Goal: Task Accomplishment & Management: Manage account settings

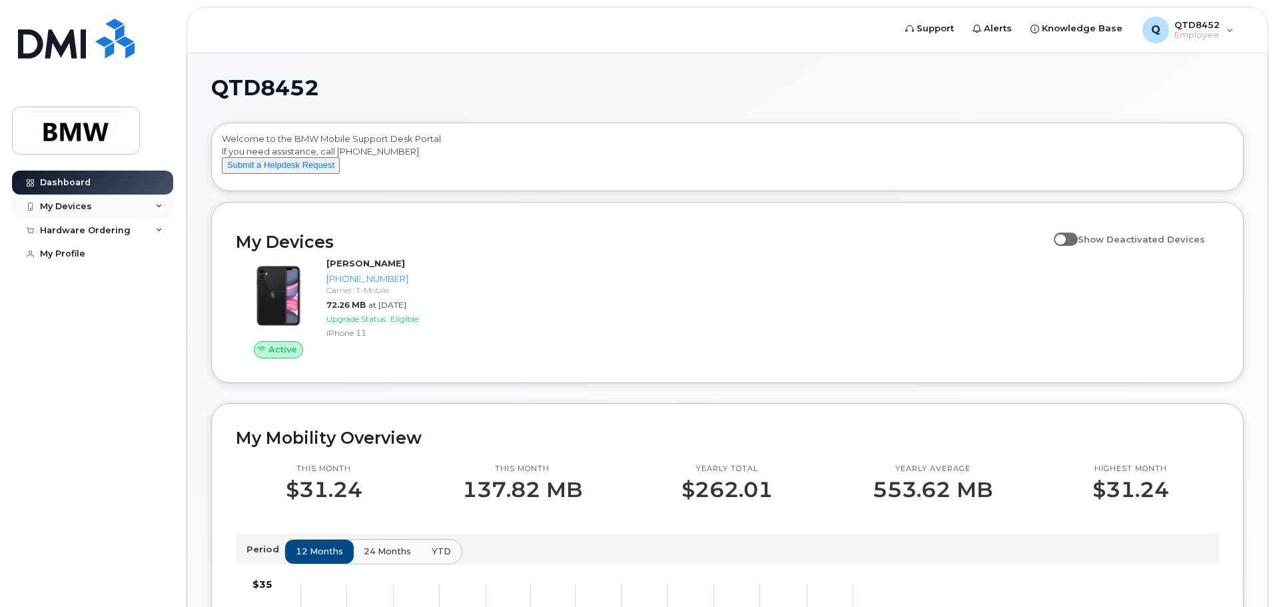
click at [80, 207] on div "My Devices" at bounding box center [66, 206] width 52 height 11
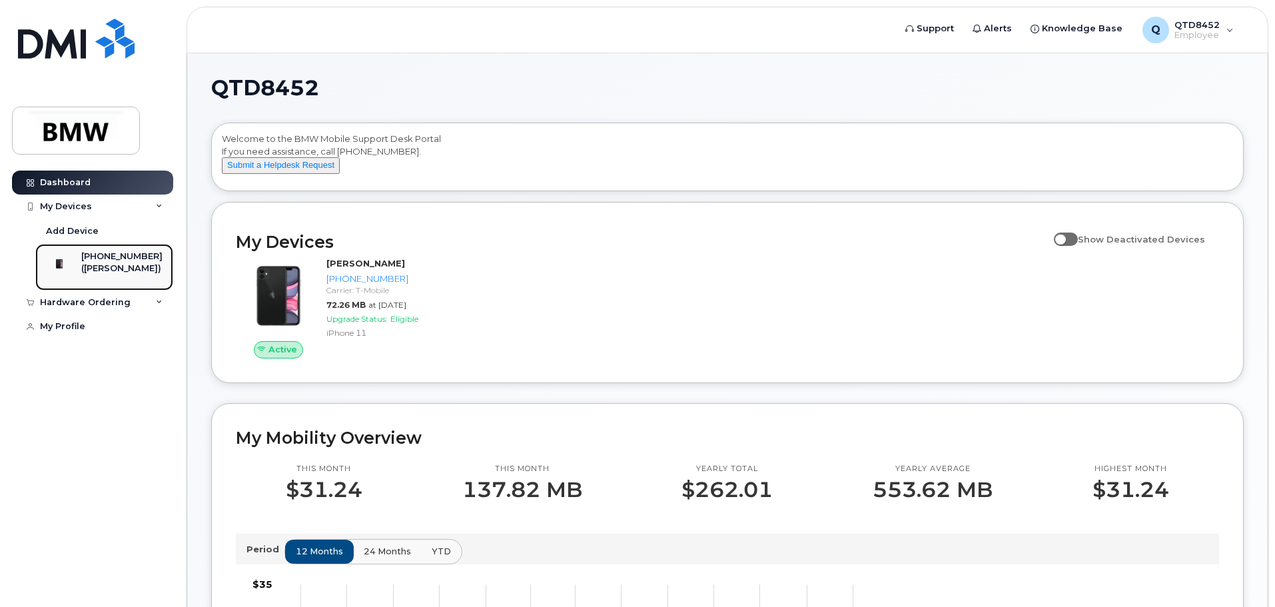
click at [98, 270] on div "([PERSON_NAME])" at bounding box center [121, 268] width 81 height 12
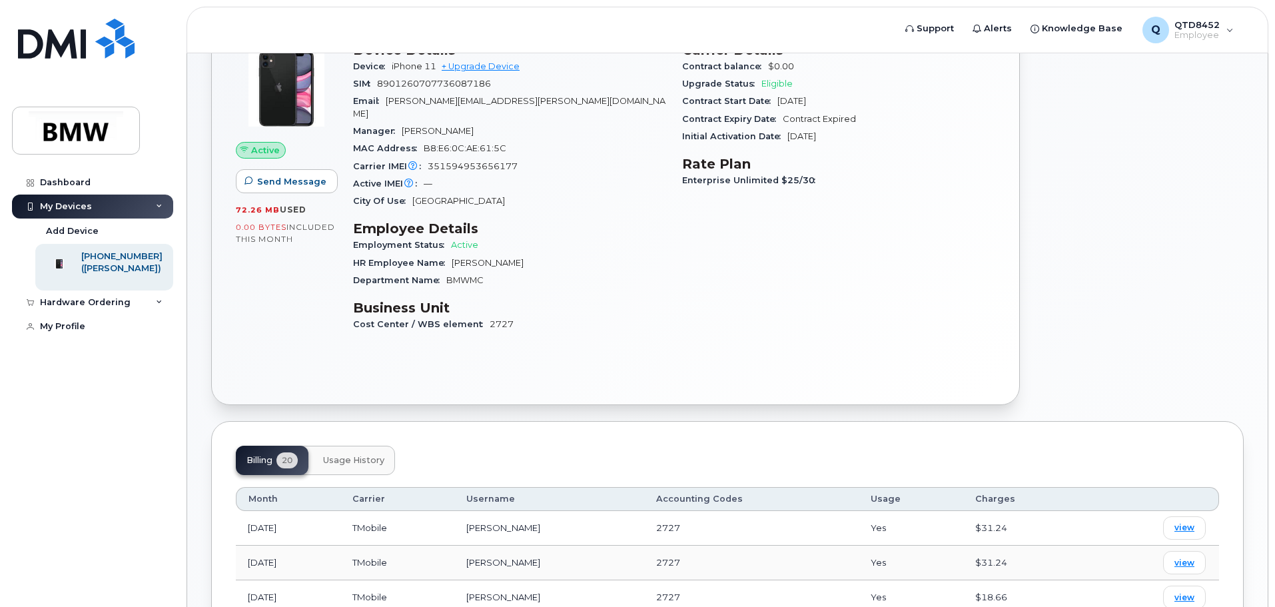
scroll to position [133, 0]
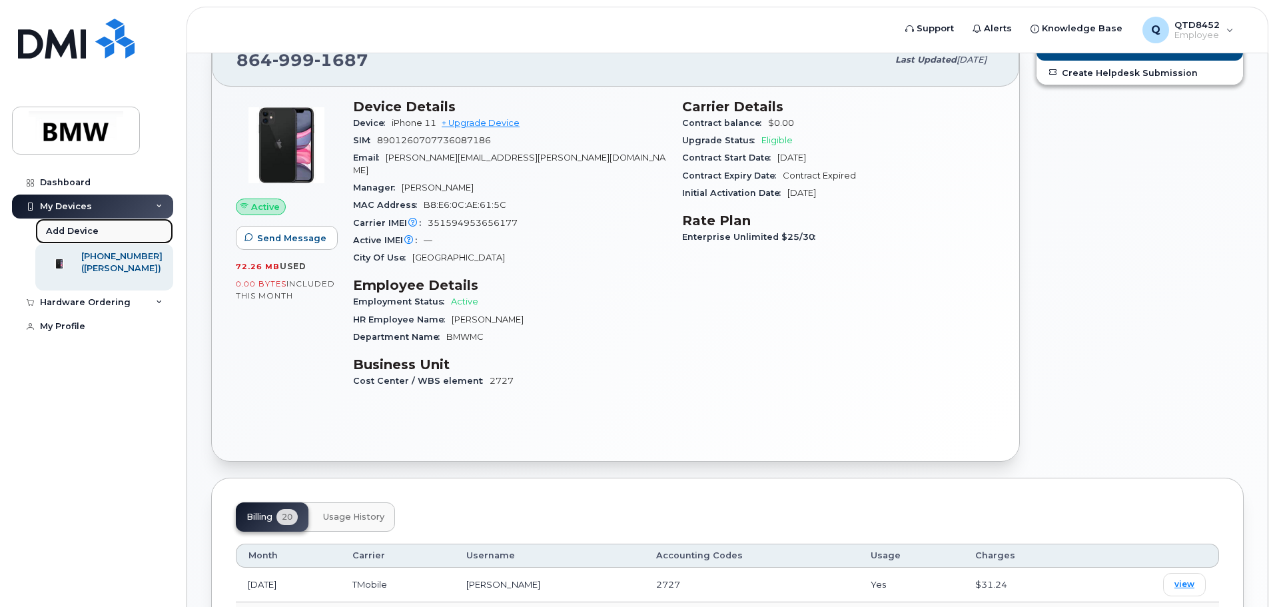
click at [53, 226] on div "Add Device" at bounding box center [72, 231] width 53 height 12
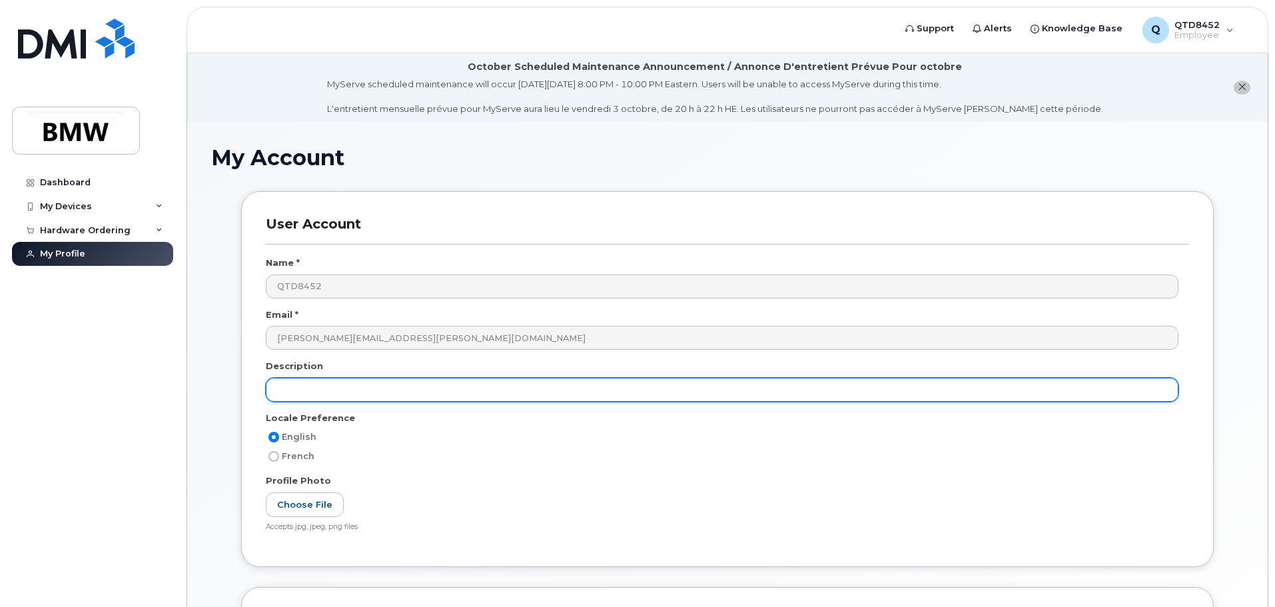
click at [306, 389] on input "text" at bounding box center [722, 390] width 912 height 24
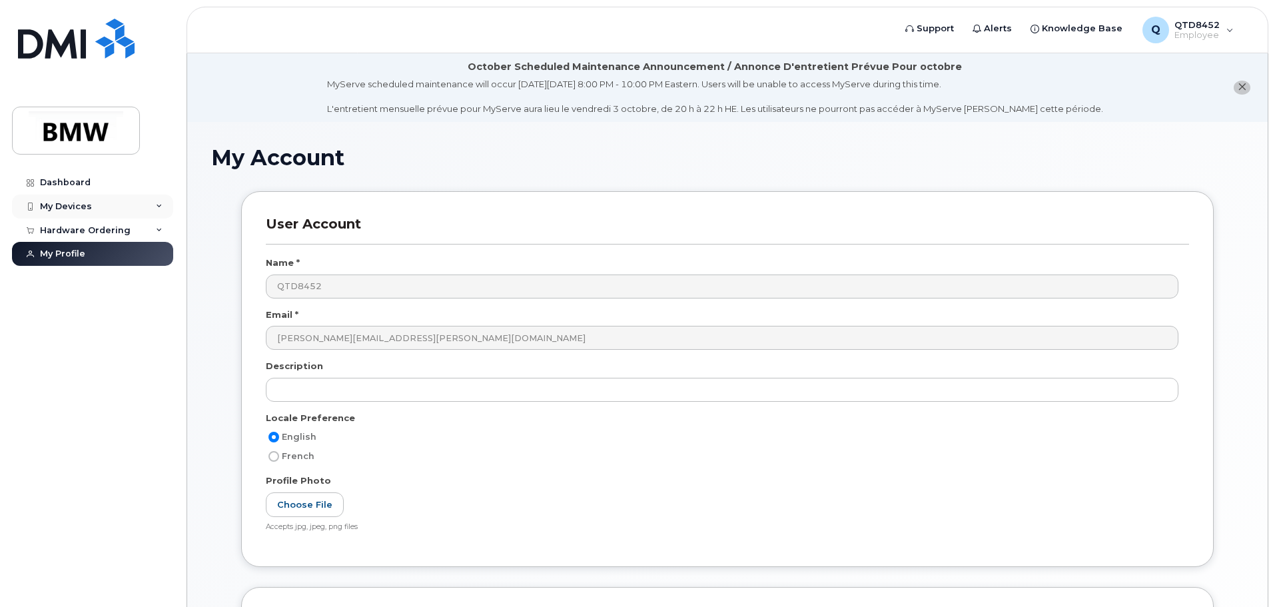
click at [73, 205] on div "My Devices" at bounding box center [66, 206] width 52 height 11
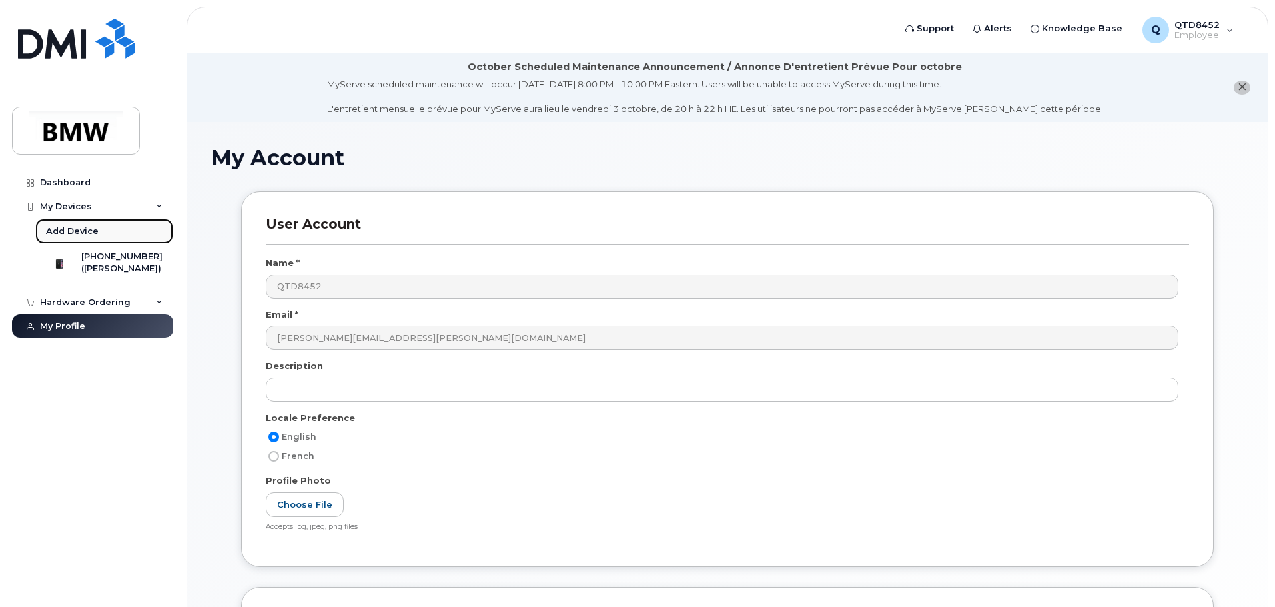
click at [51, 233] on div "Add Device" at bounding box center [72, 231] width 53 height 12
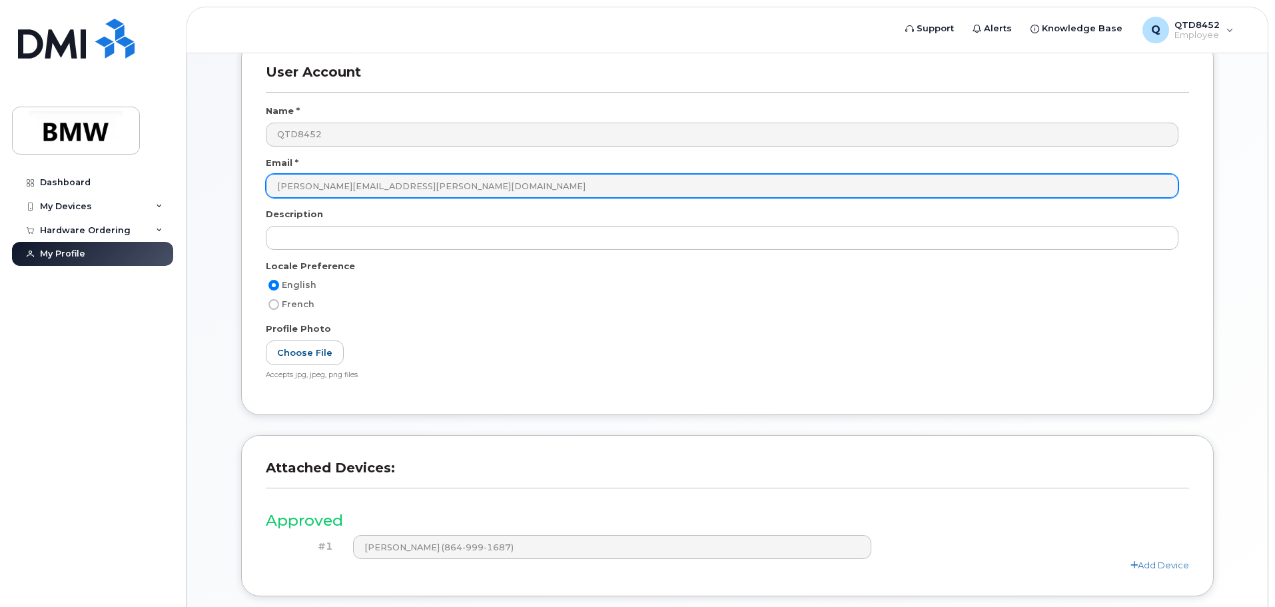
scroll to position [252, 0]
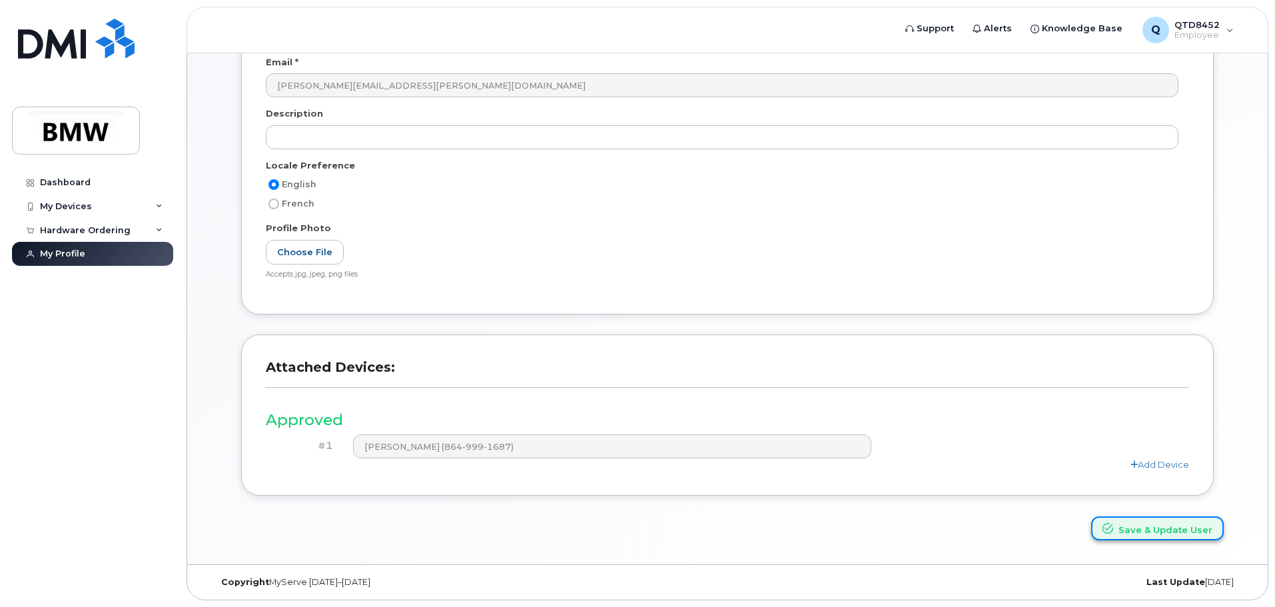
click at [1171, 537] on button "Save & Update User" at bounding box center [1157, 528] width 133 height 25
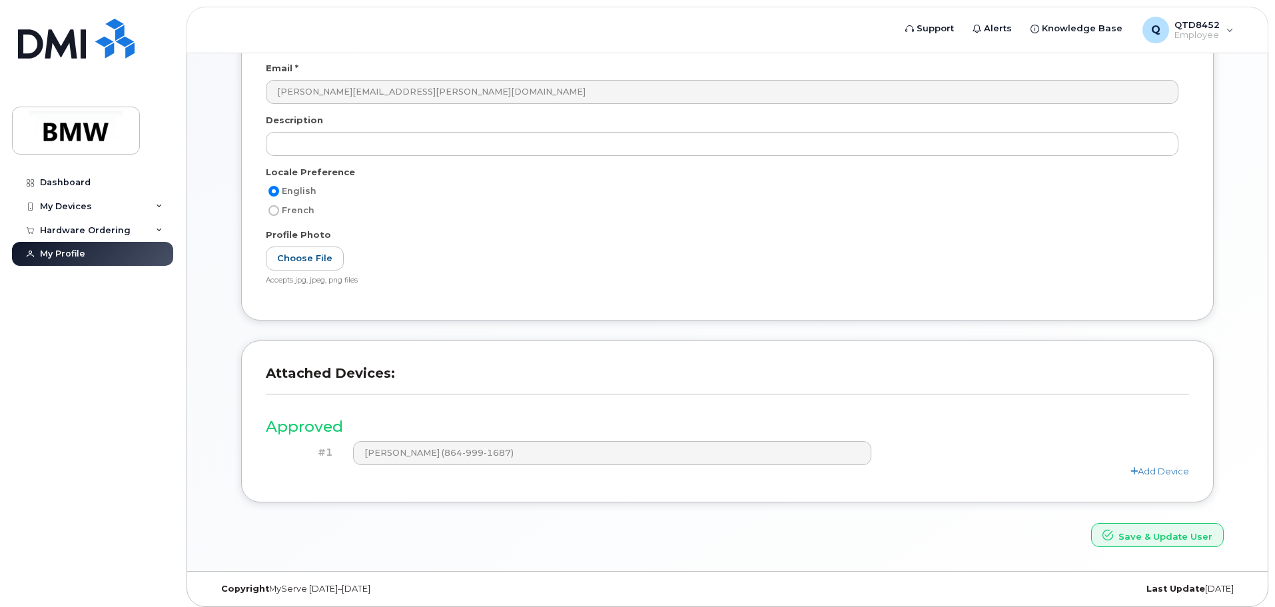
scroll to position [310, 0]
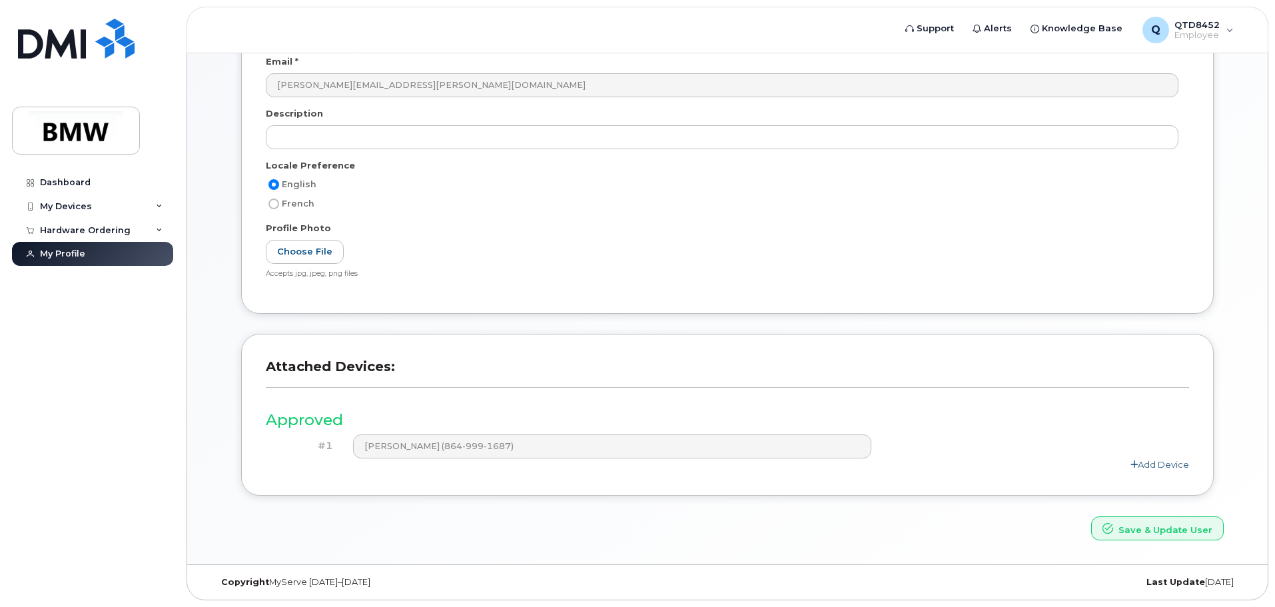
click at [1171, 463] on link "Add Device" at bounding box center [1159, 464] width 59 height 11
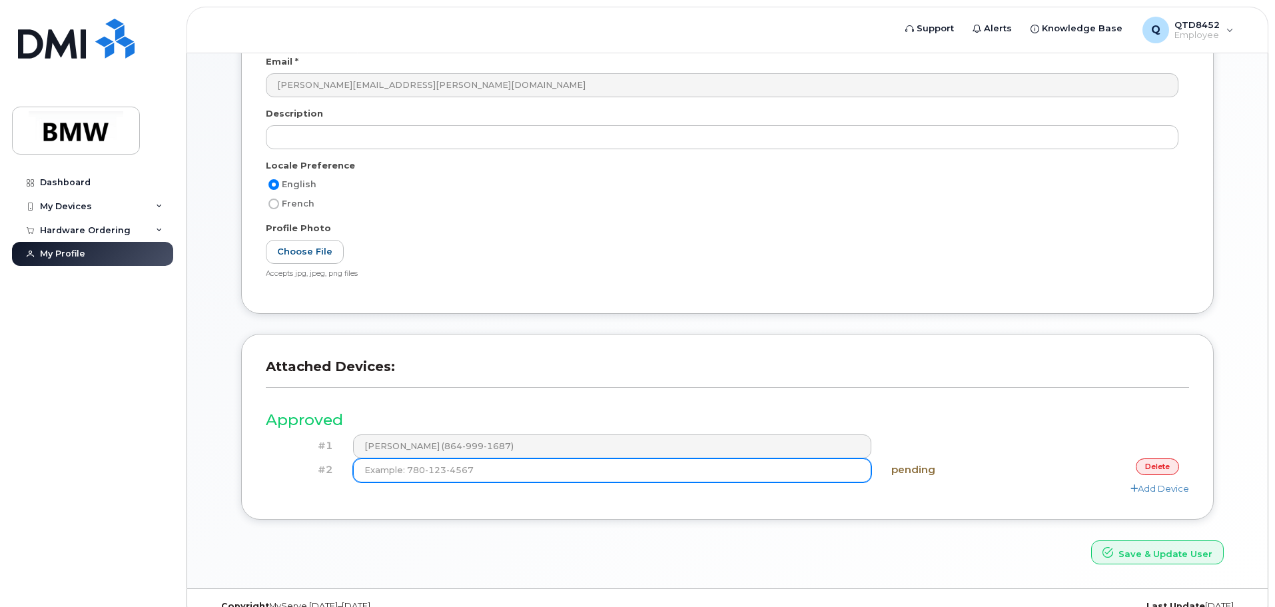
click at [427, 465] on input at bounding box center [612, 470] width 519 height 24
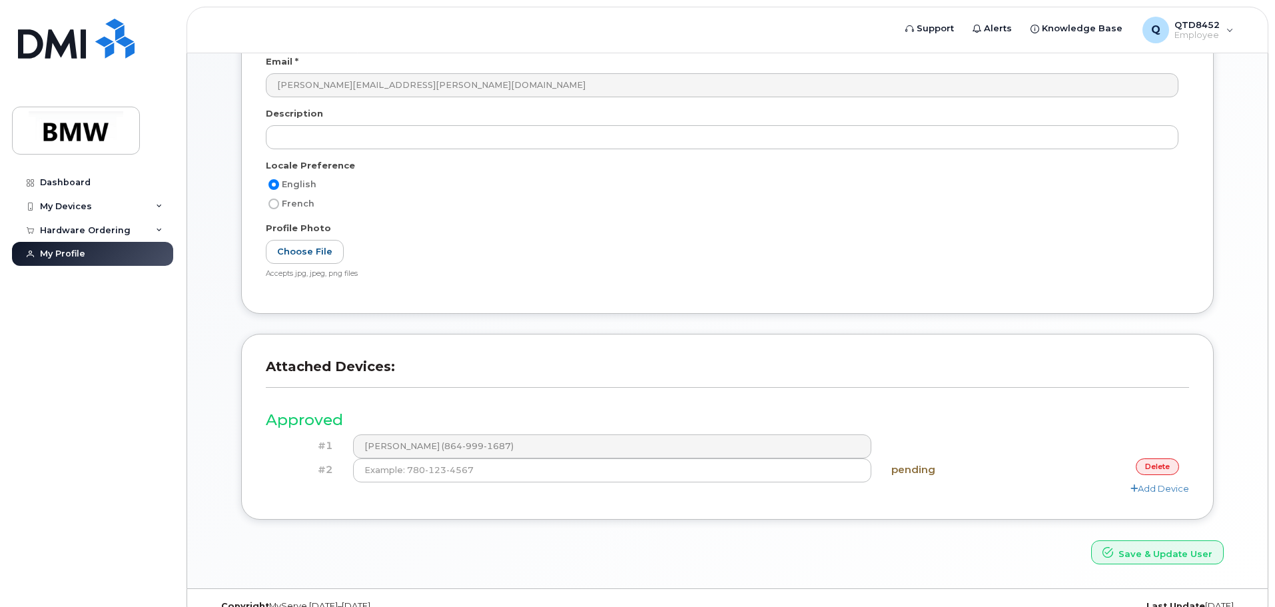
click at [910, 469] on h4 "pending" at bounding box center [958, 469] width 134 height 11
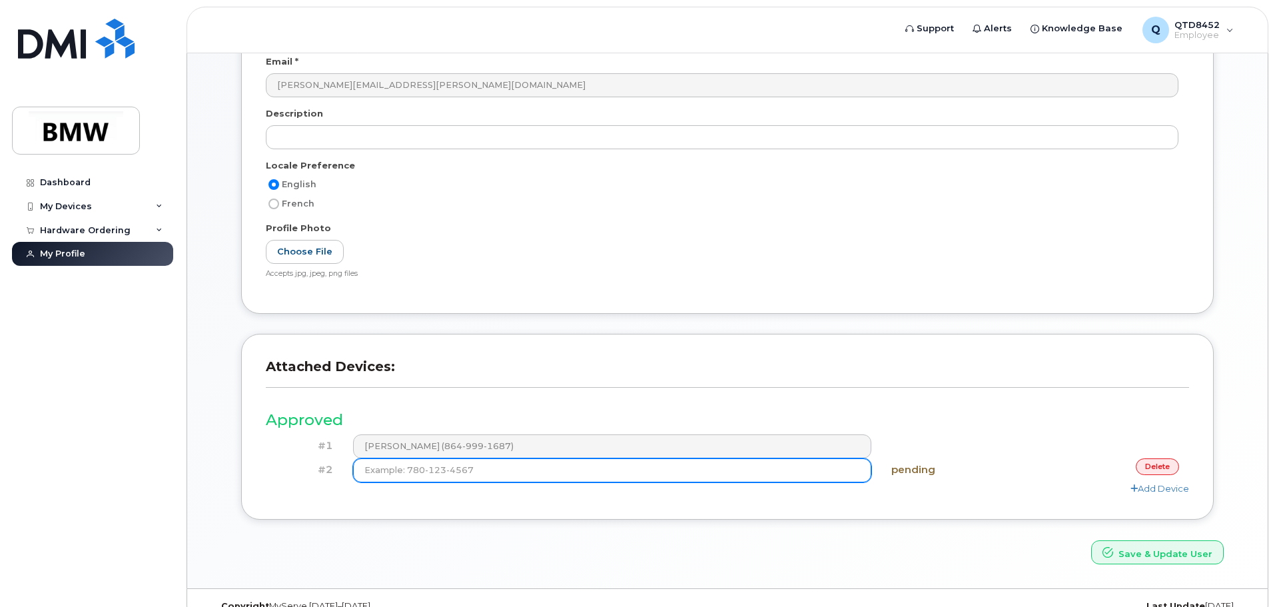
click at [526, 480] on input at bounding box center [612, 470] width 519 height 24
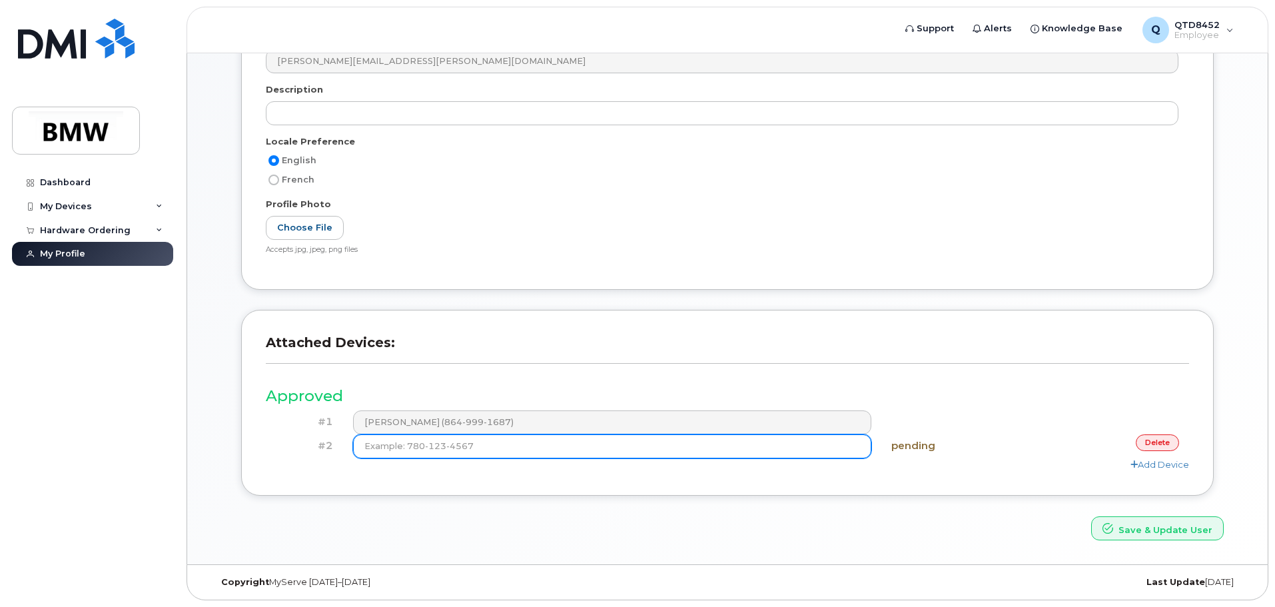
scroll to position [200, 0]
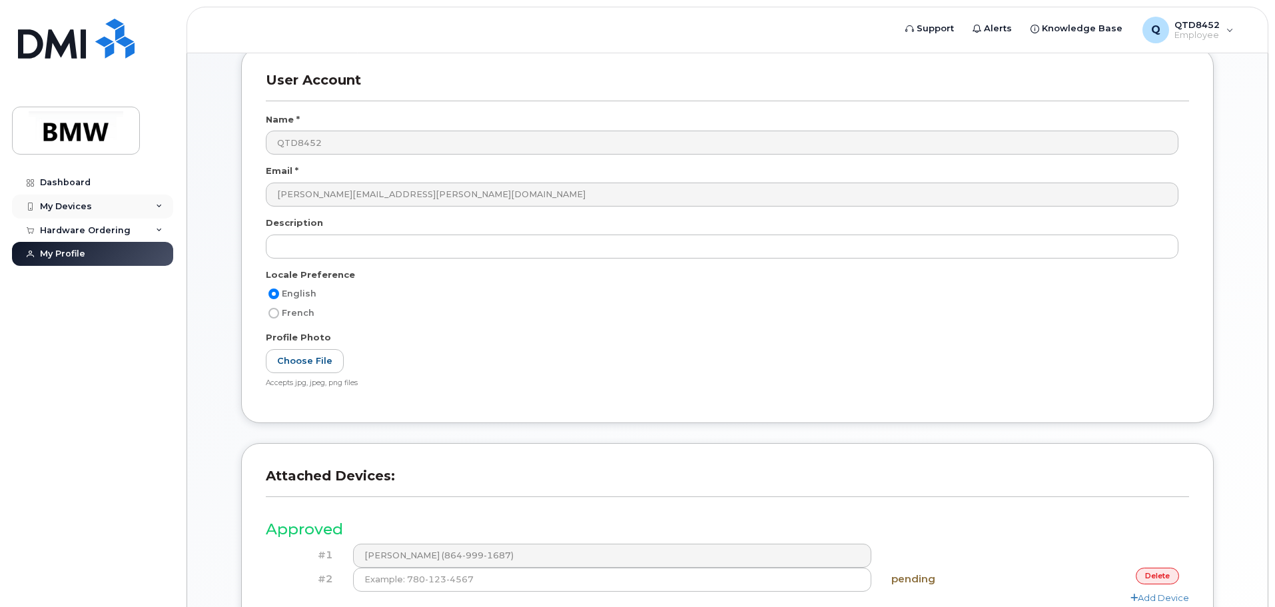
click at [66, 204] on div "My Devices" at bounding box center [66, 206] width 52 height 11
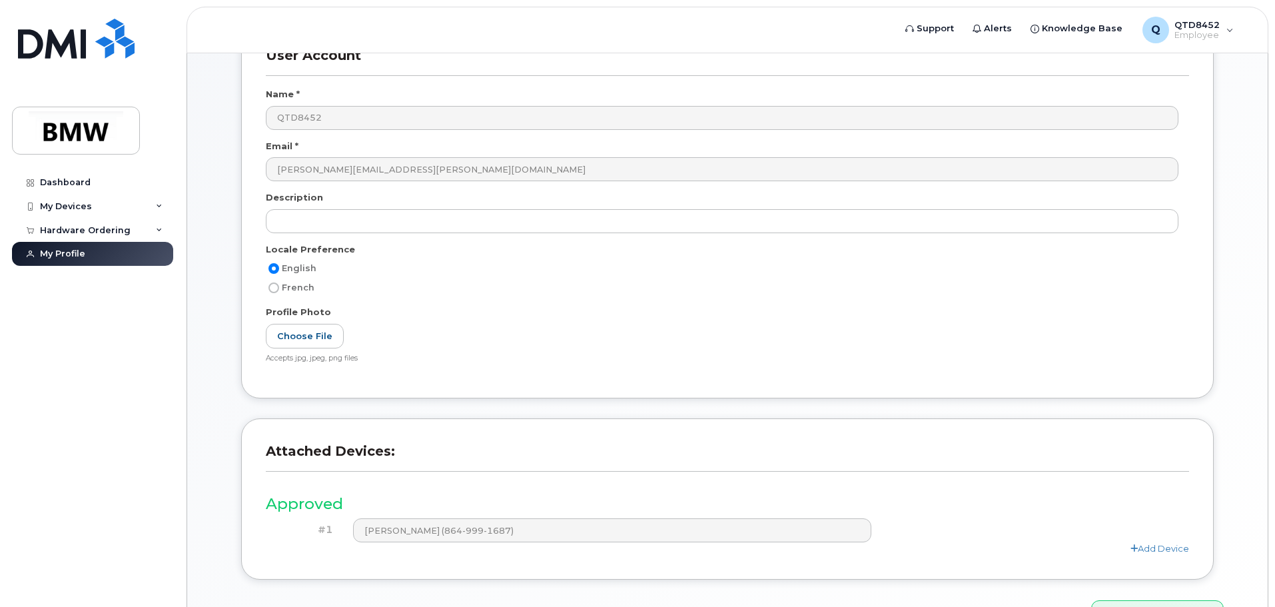
scroll to position [53, 0]
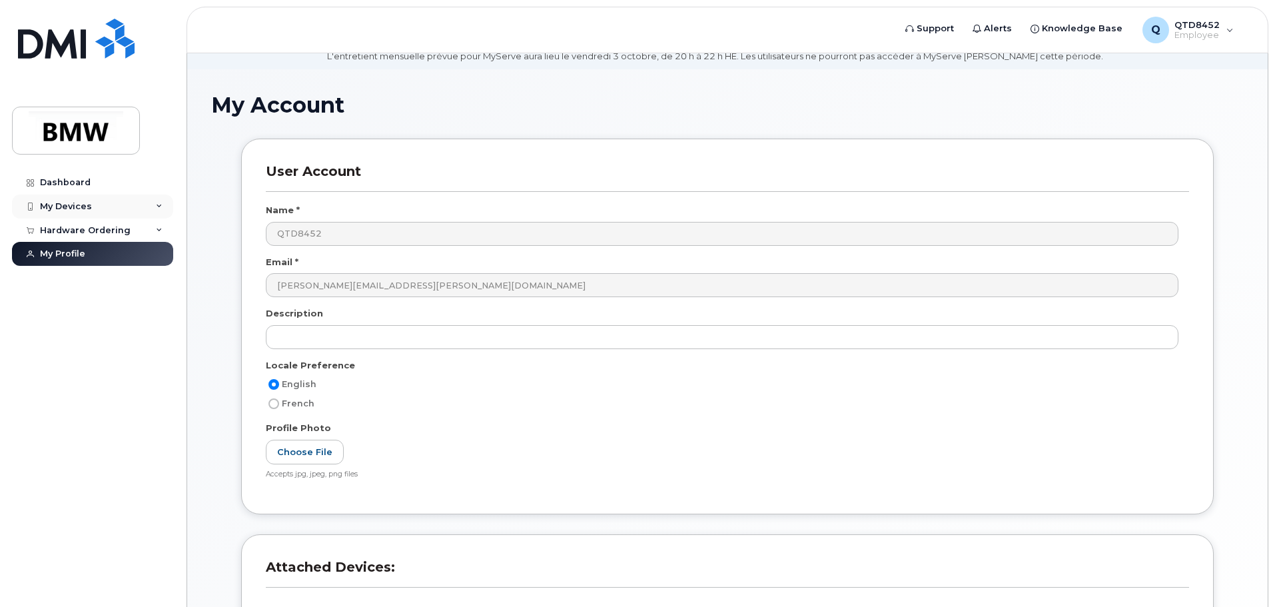
click at [93, 213] on div "My Devices" at bounding box center [92, 206] width 161 height 24
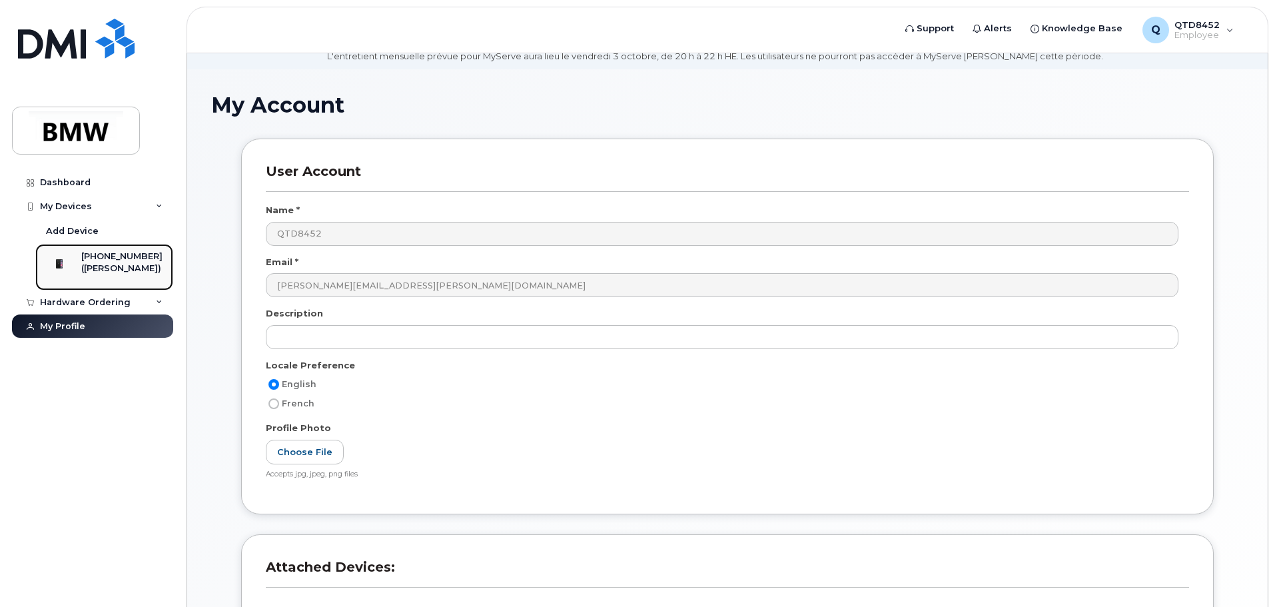
click at [104, 260] on div "[PHONE_NUMBER]" at bounding box center [121, 256] width 81 height 12
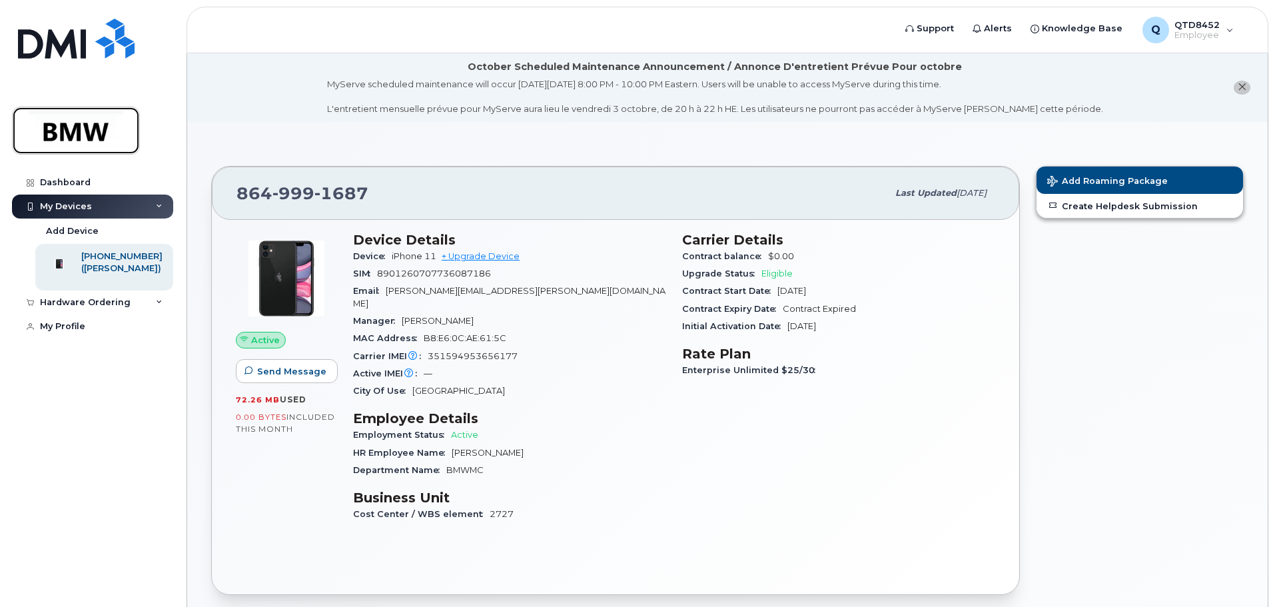
click at [79, 131] on img at bounding box center [76, 130] width 103 height 39
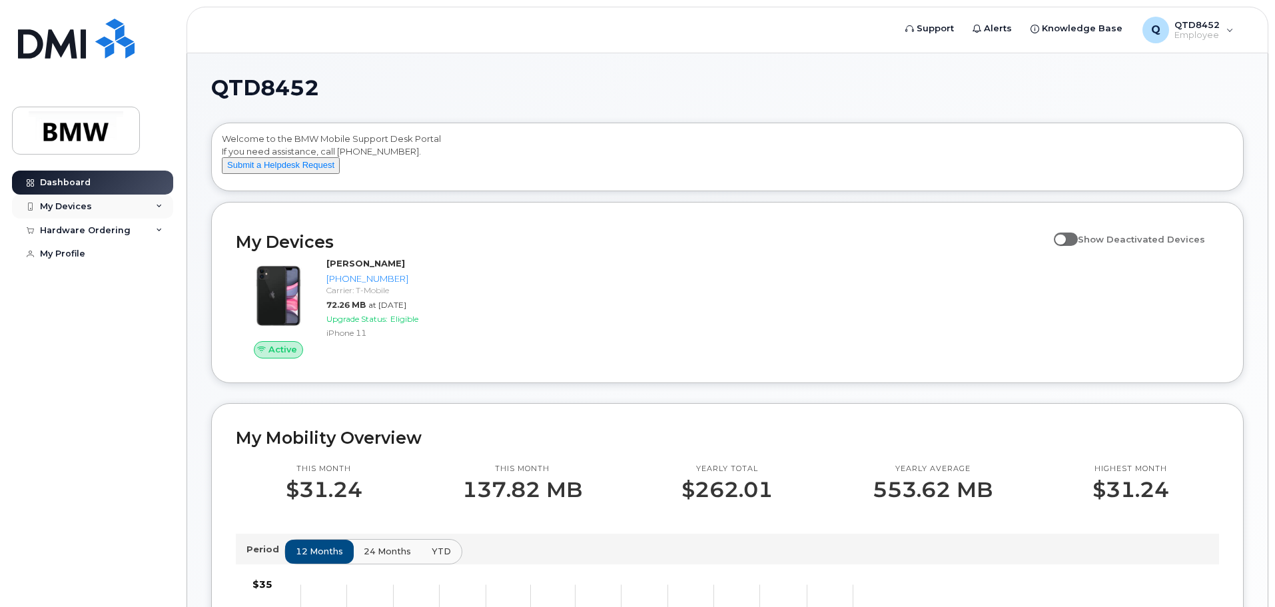
click at [87, 206] on div "My Devices" at bounding box center [66, 206] width 52 height 11
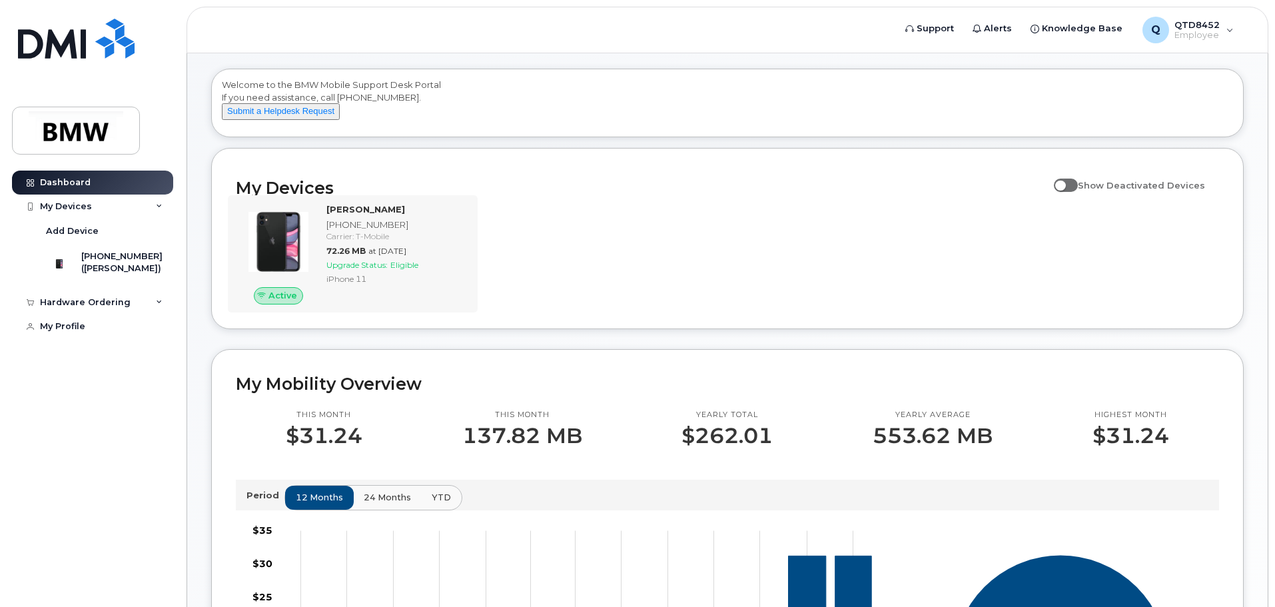
scroll to position [133, 0]
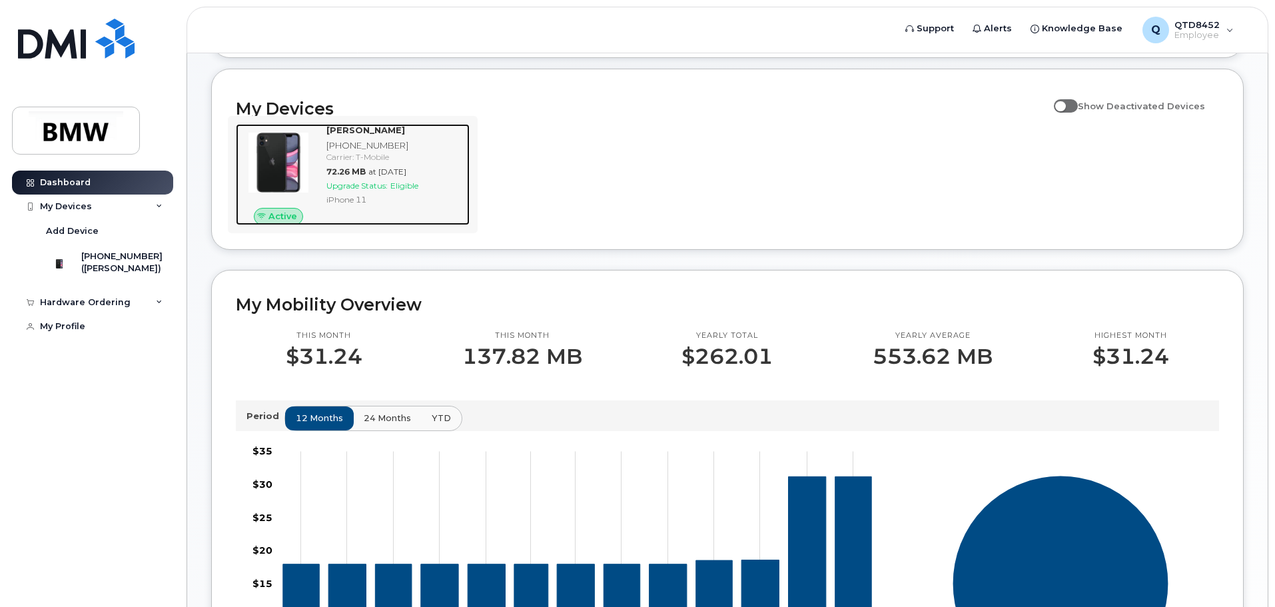
click at [370, 152] on div "[PHONE_NUMBER]" at bounding box center [395, 145] width 138 height 13
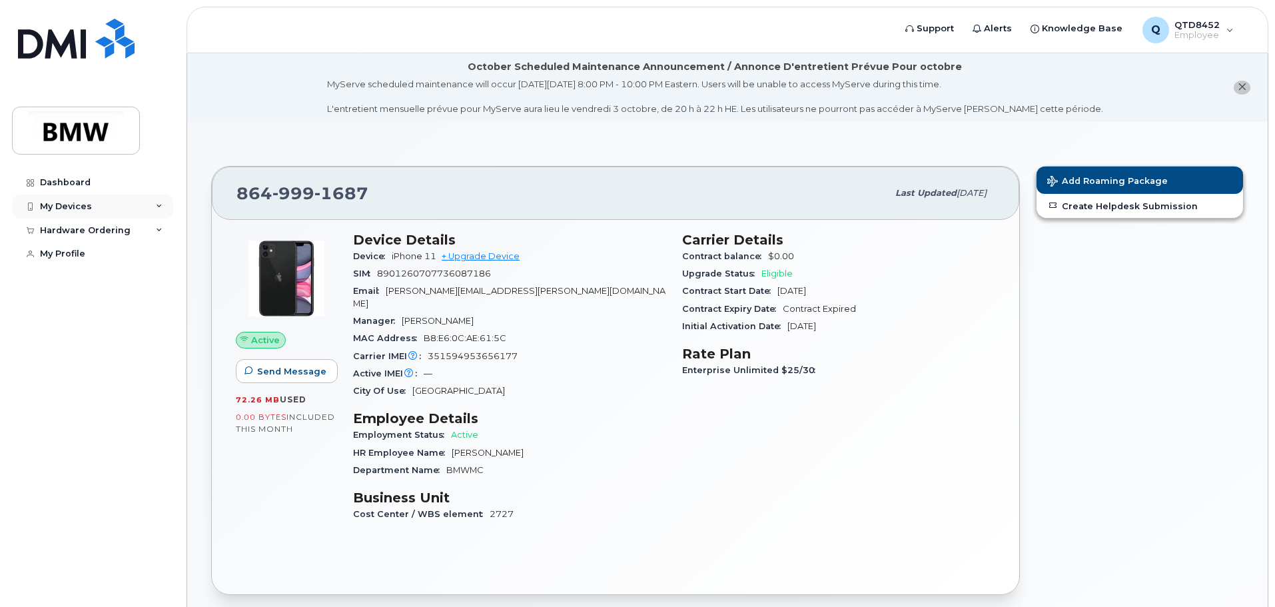
click at [65, 209] on div "My Devices" at bounding box center [66, 206] width 52 height 11
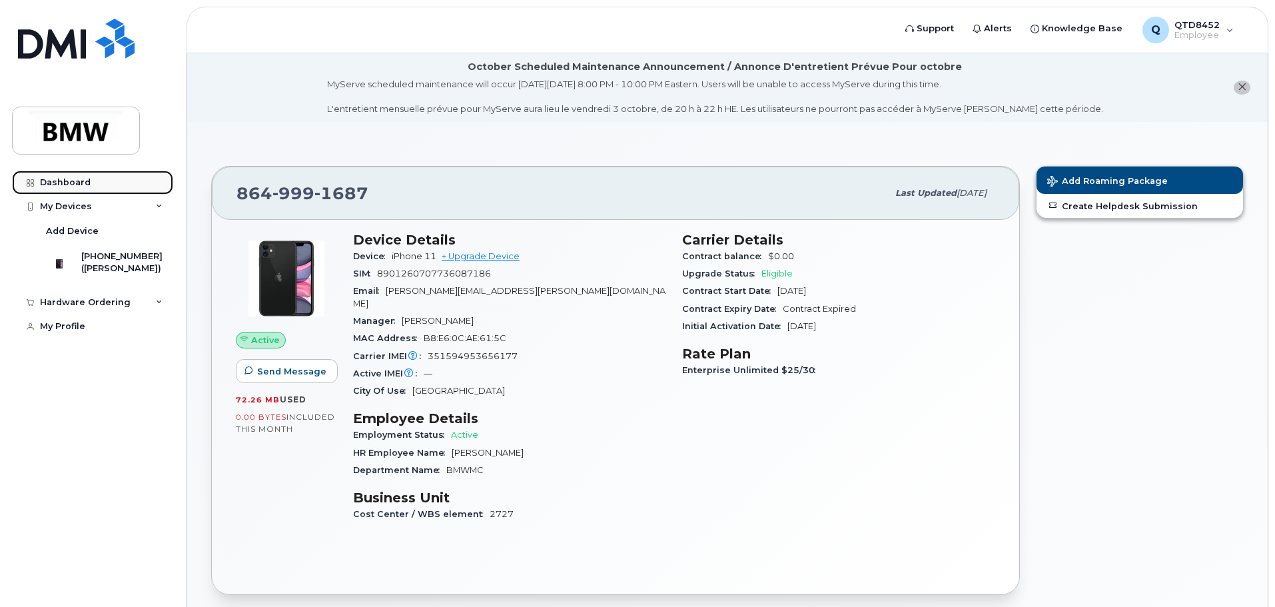
click at [63, 186] on div "Dashboard" at bounding box center [65, 182] width 51 height 11
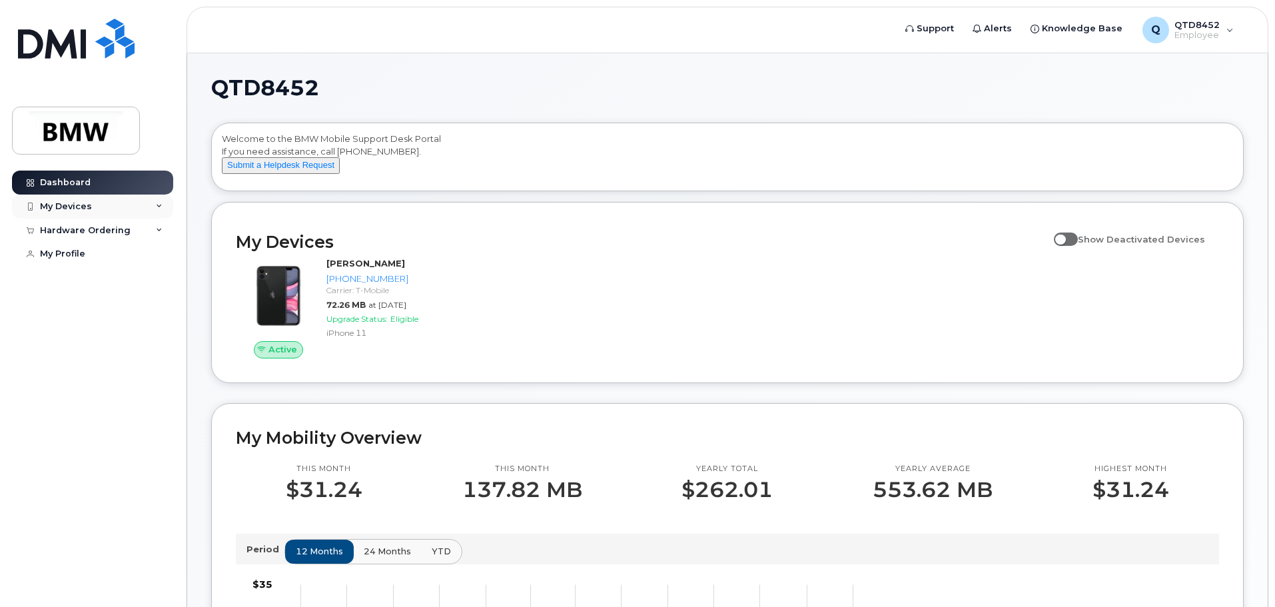
click at [91, 212] on div "My Devices" at bounding box center [92, 206] width 161 height 24
click at [109, 214] on div "My Devices" at bounding box center [92, 206] width 161 height 24
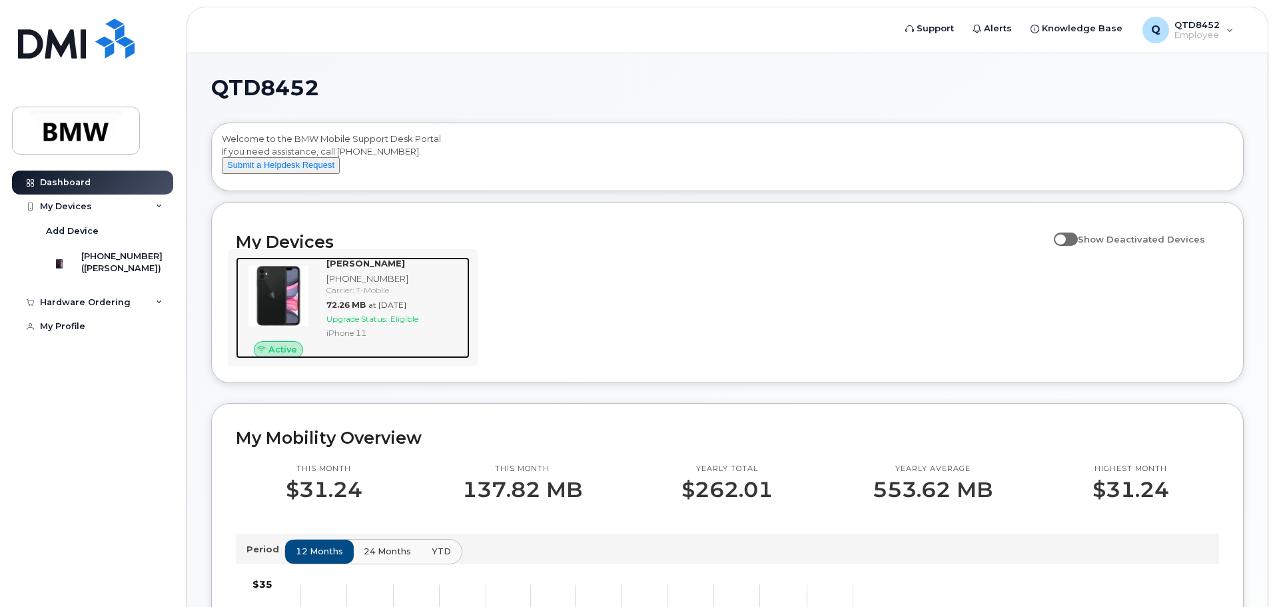
click at [274, 356] on span "Active" at bounding box center [282, 349] width 29 height 13
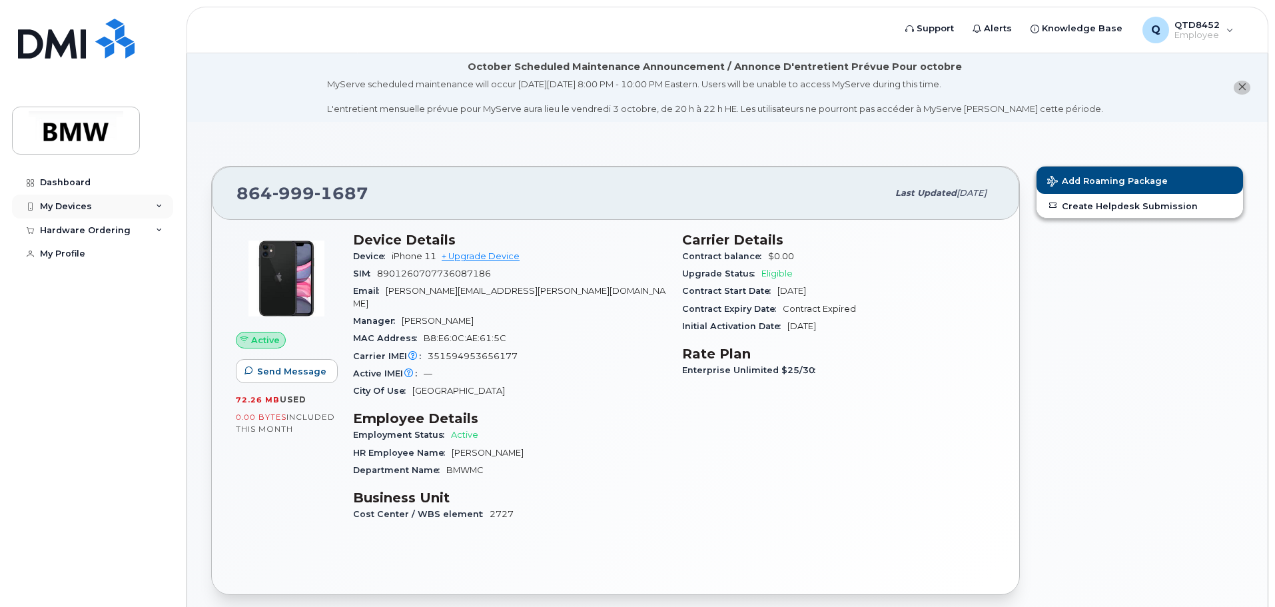
drag, startPoint x: 61, startPoint y: 200, endPoint x: 102, endPoint y: 203, distance: 41.4
click at [61, 201] on div "My Devices" at bounding box center [66, 206] width 52 height 11
click at [483, 256] on link "+ Upgrade Device" at bounding box center [481, 256] width 78 height 10
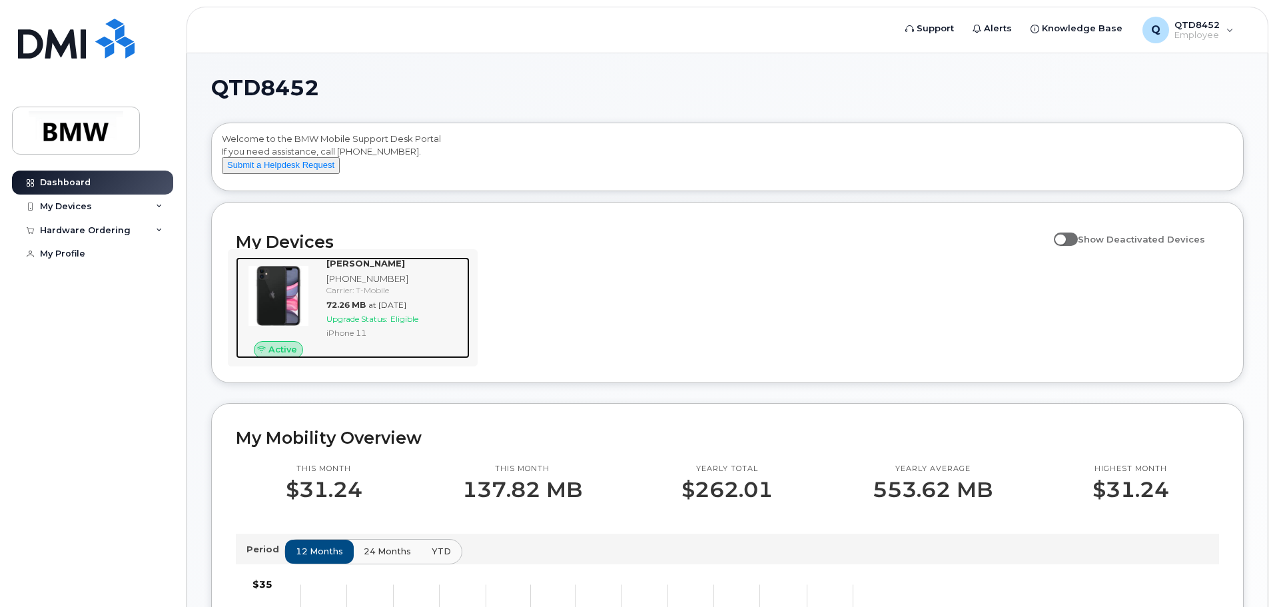
click at [374, 285] on div "[PHONE_NUMBER]" at bounding box center [395, 278] width 138 height 13
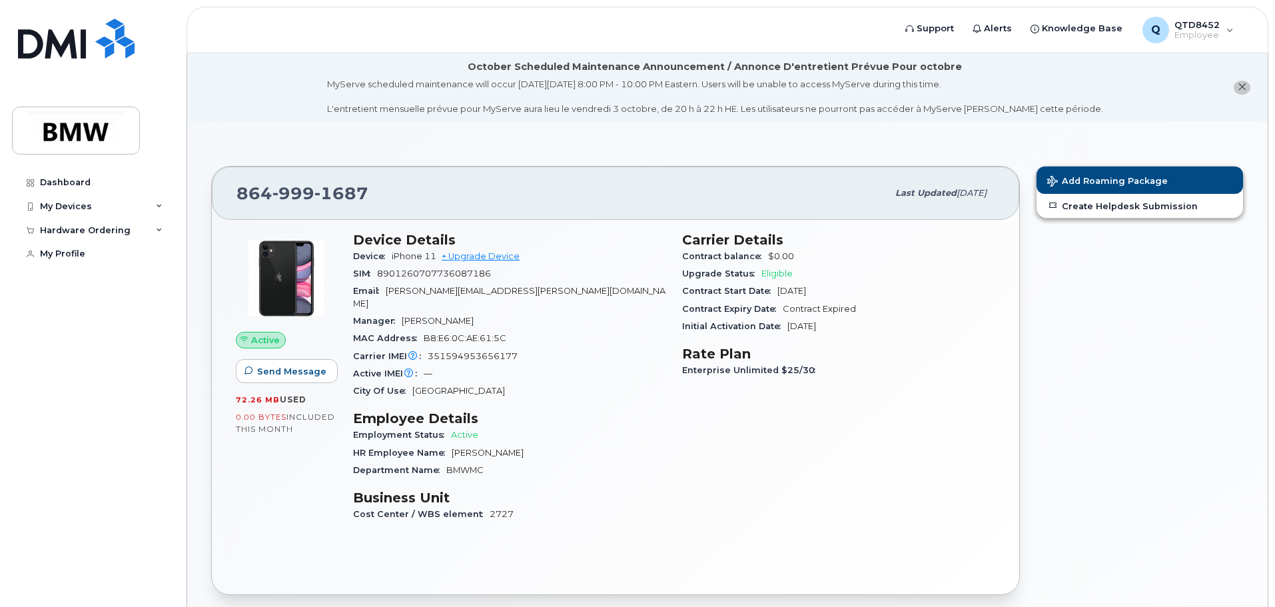
click at [895, 195] on span "Last updated" at bounding box center [925, 193] width 61 height 10
click at [968, 178] on div "[PHONE_NUMBER] Last updated [DATE]" at bounding box center [615, 192] width 807 height 53
click at [953, 187] on span "Last updated [DATE]" at bounding box center [940, 193] width 91 height 12
drag, startPoint x: 953, startPoint y: 186, endPoint x: 1088, endPoint y: 85, distance: 168.9
click at [954, 187] on span "Last updated [DATE]" at bounding box center [940, 193] width 91 height 12
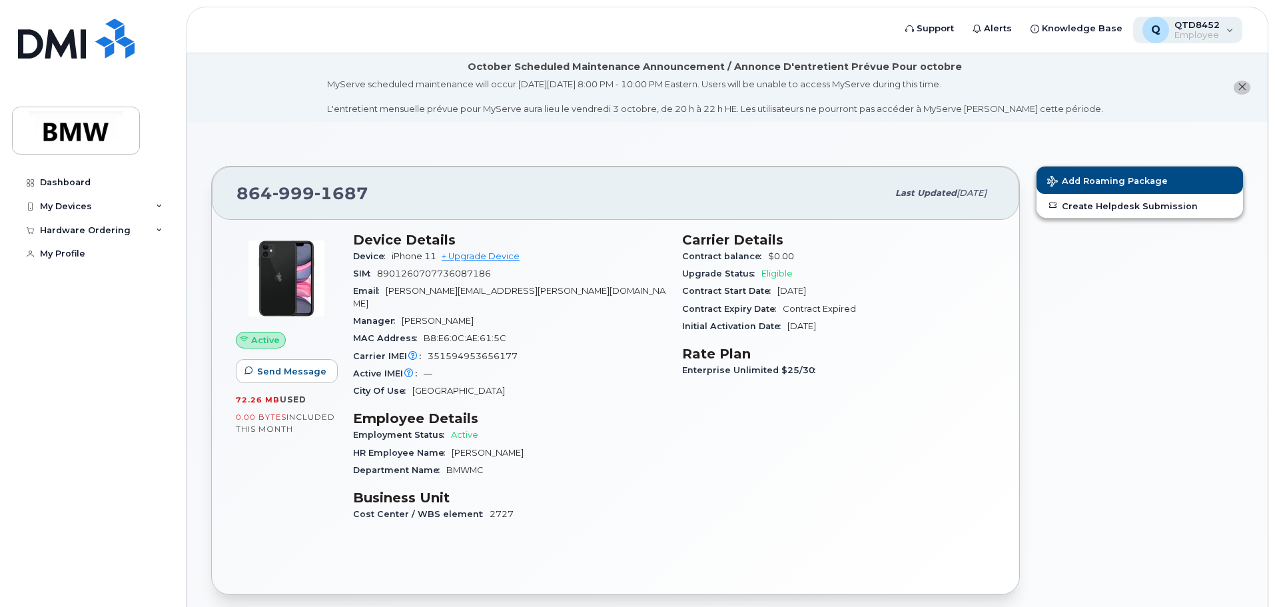
click at [1156, 39] on div "Q" at bounding box center [1155, 30] width 27 height 27
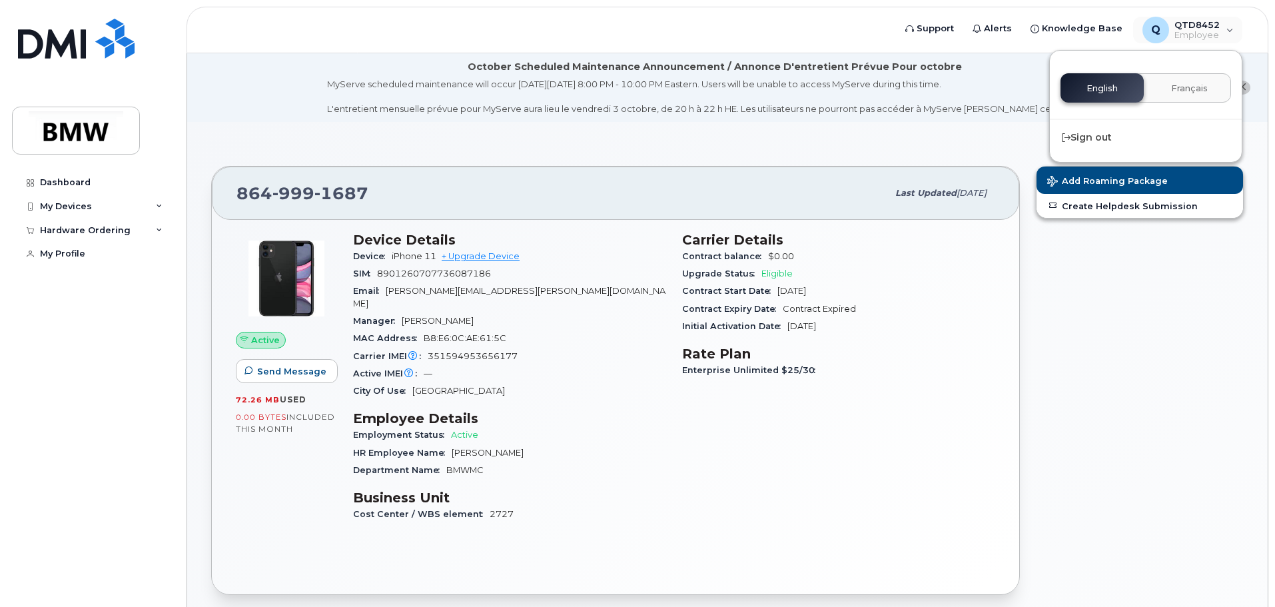
click at [1133, 392] on div "Add Roaming Package Create Helpdesk Submission" at bounding box center [1140, 380] width 224 height 445
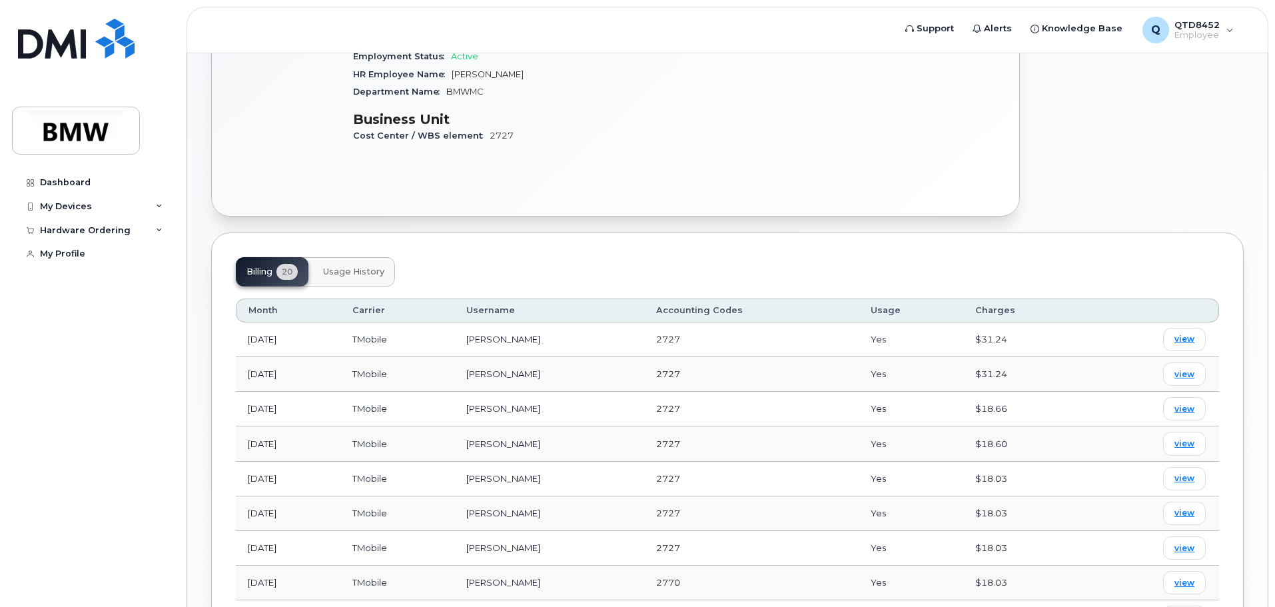
scroll to position [533, 0]
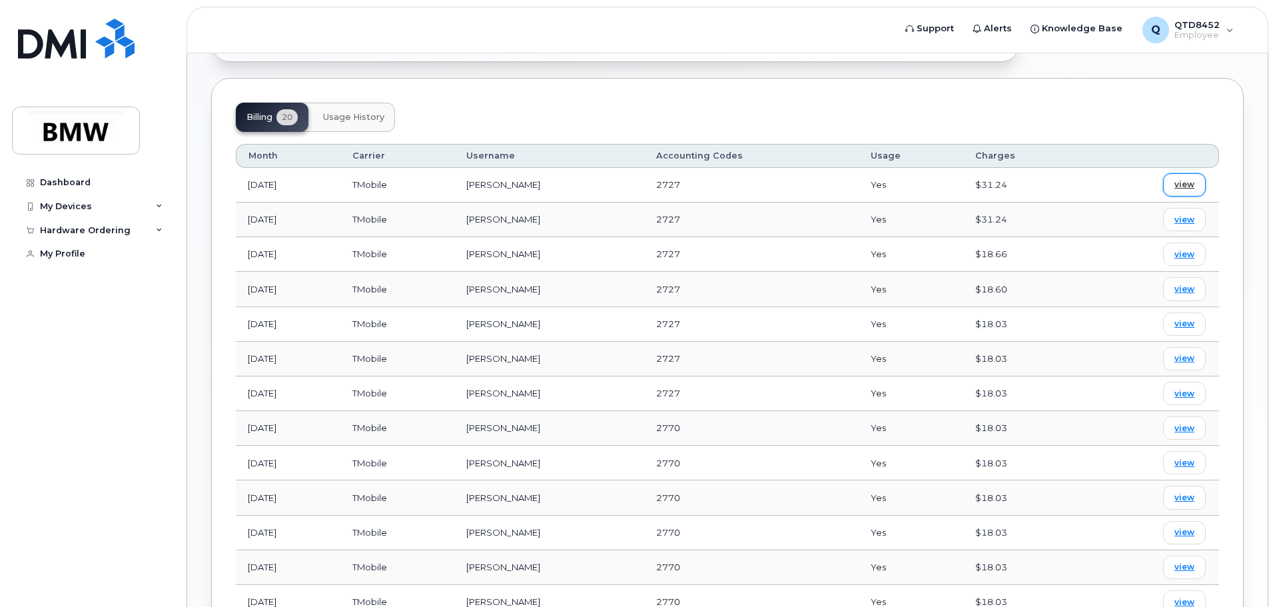
click at [1195, 173] on link "view" at bounding box center [1184, 184] width 43 height 23
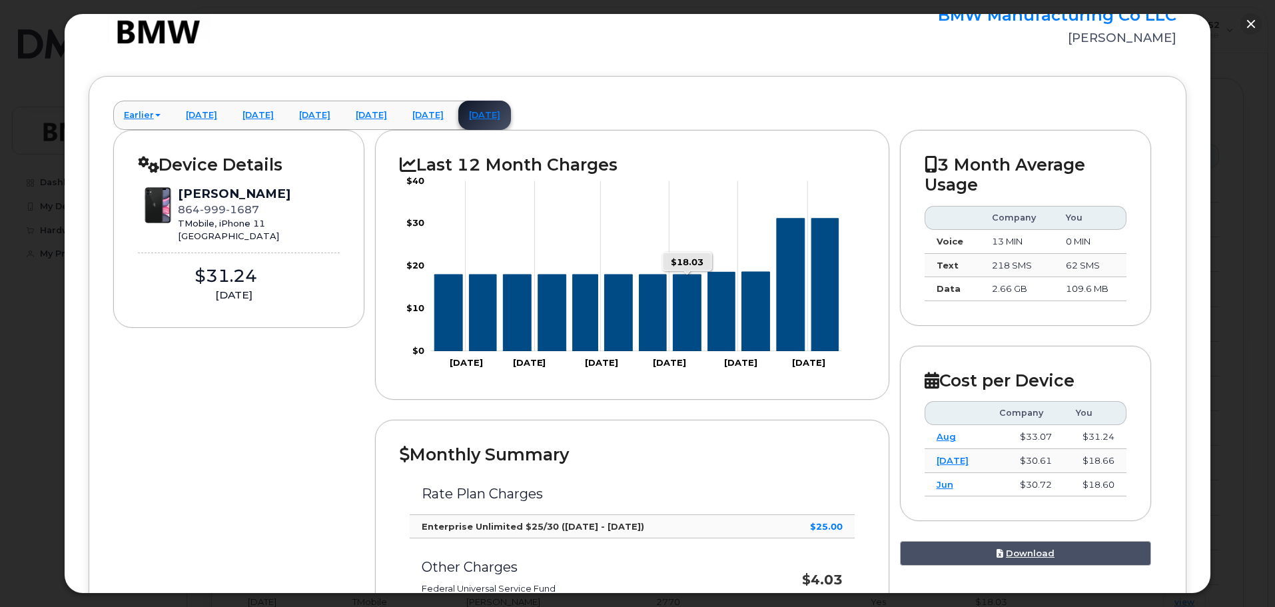
scroll to position [0, 0]
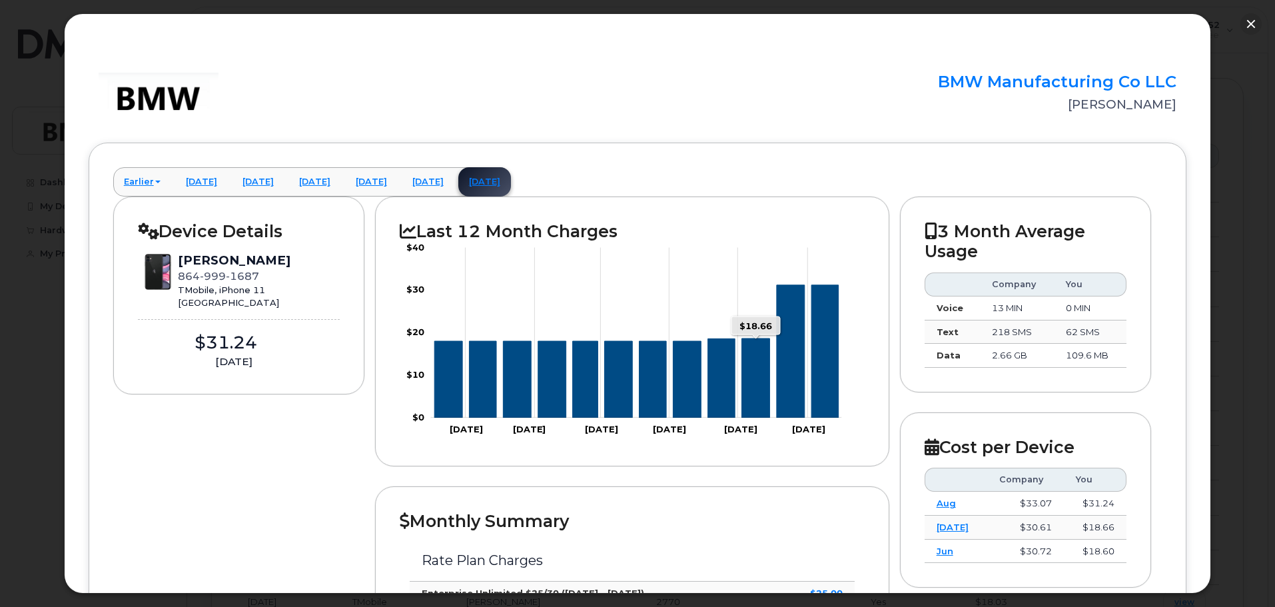
click at [746, 355] on icon "Series" at bounding box center [756, 377] width 28 height 79
click at [796, 318] on icon "Series" at bounding box center [790, 351] width 28 height 133
click at [830, 316] on icon "Series" at bounding box center [825, 351] width 27 height 133
click at [454, 177] on link "[DATE]" at bounding box center [428, 181] width 53 height 29
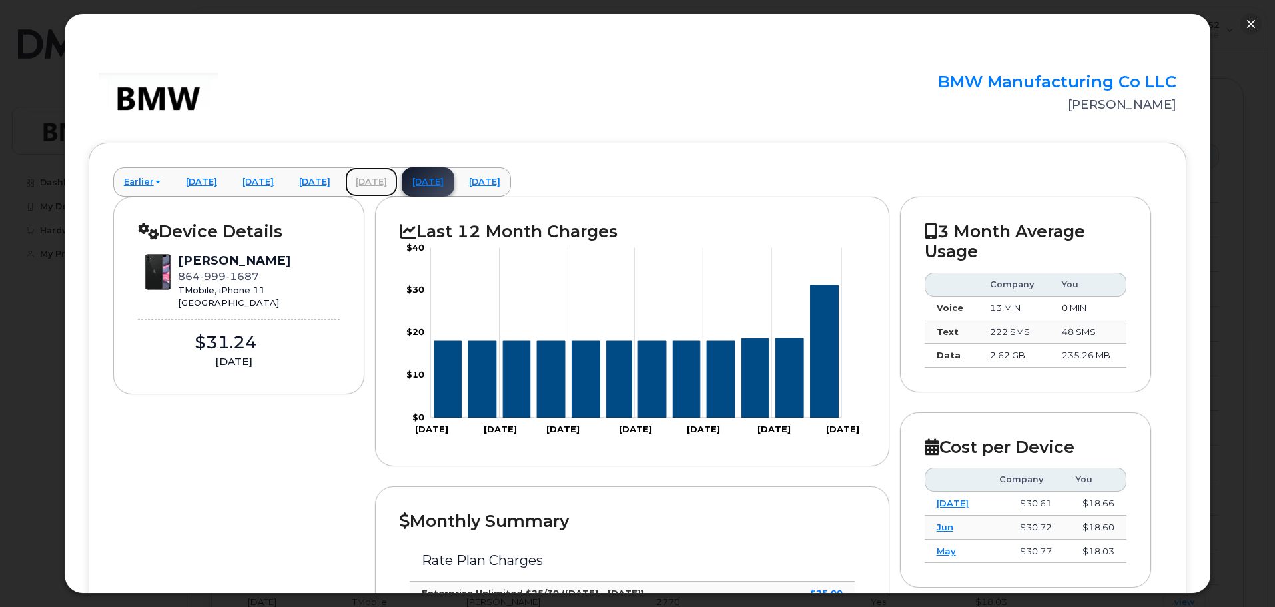
click at [398, 184] on link "[DATE]" at bounding box center [371, 181] width 53 height 29
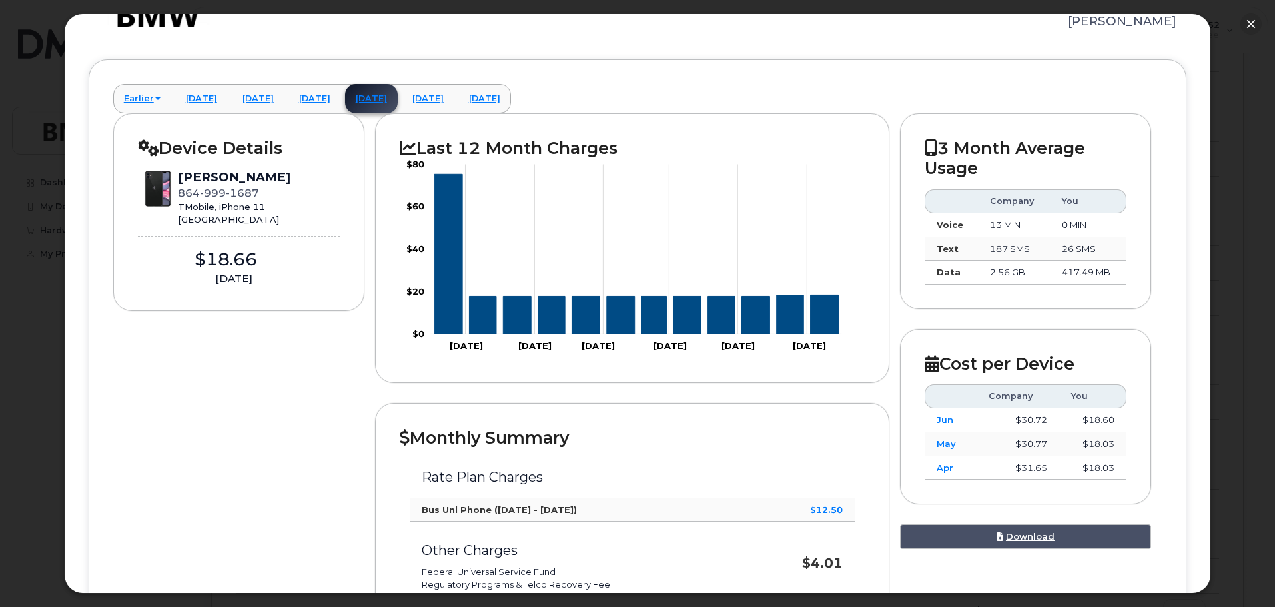
scroll to position [61, 0]
